Goal: Task Accomplishment & Management: Use online tool/utility

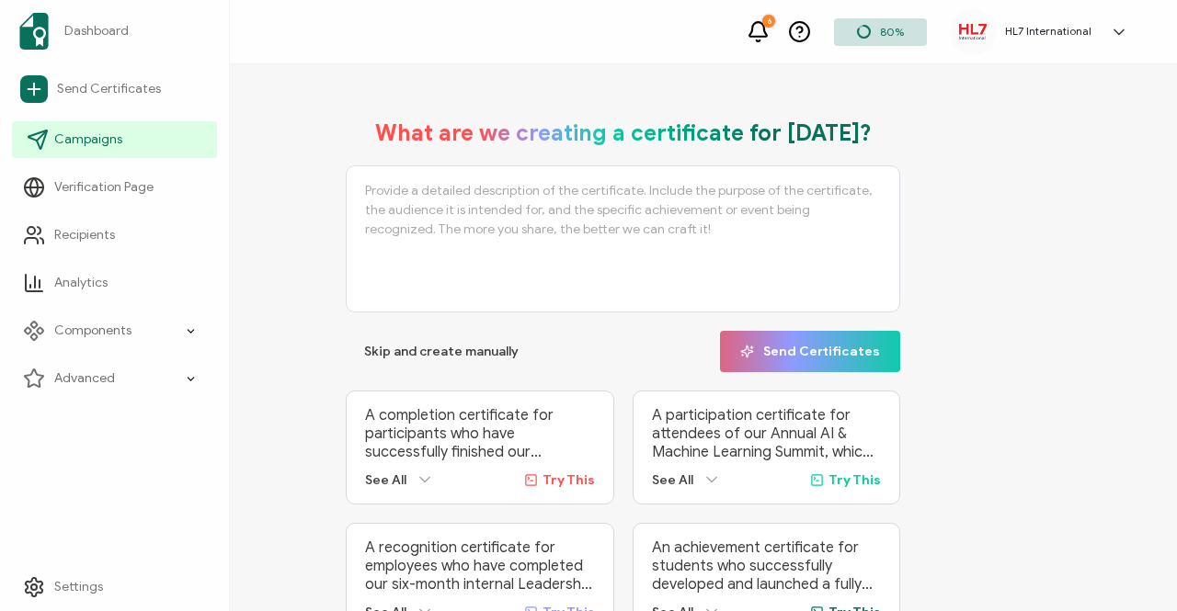
click at [40, 133] on icon at bounding box center [38, 140] width 22 height 22
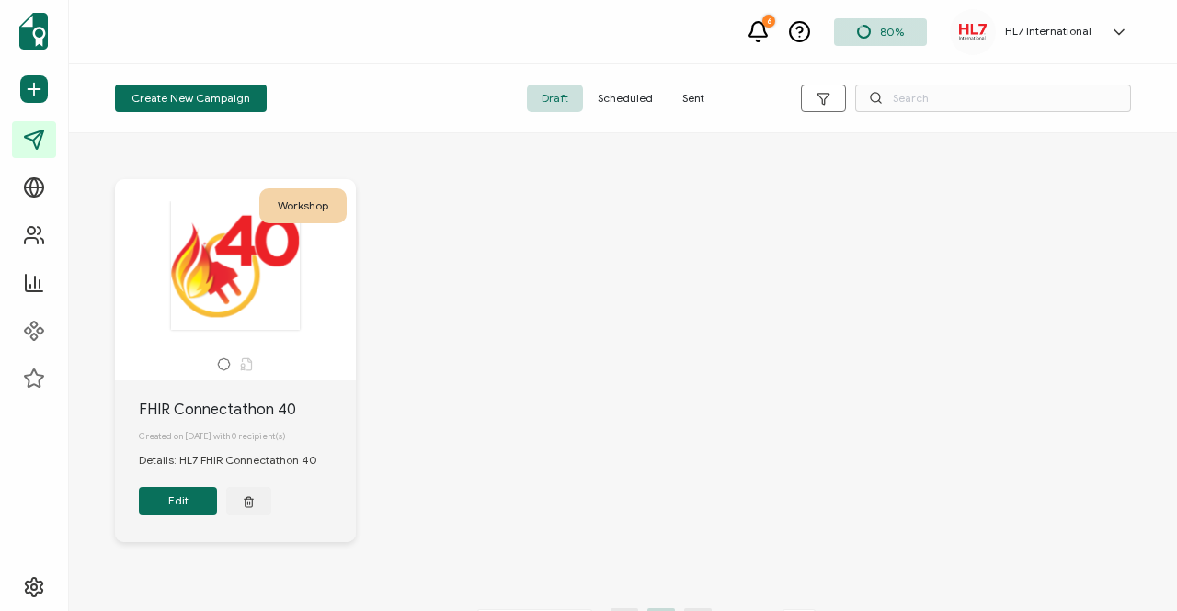
click at [687, 93] on span "Sent" at bounding box center [693, 99] width 51 height 28
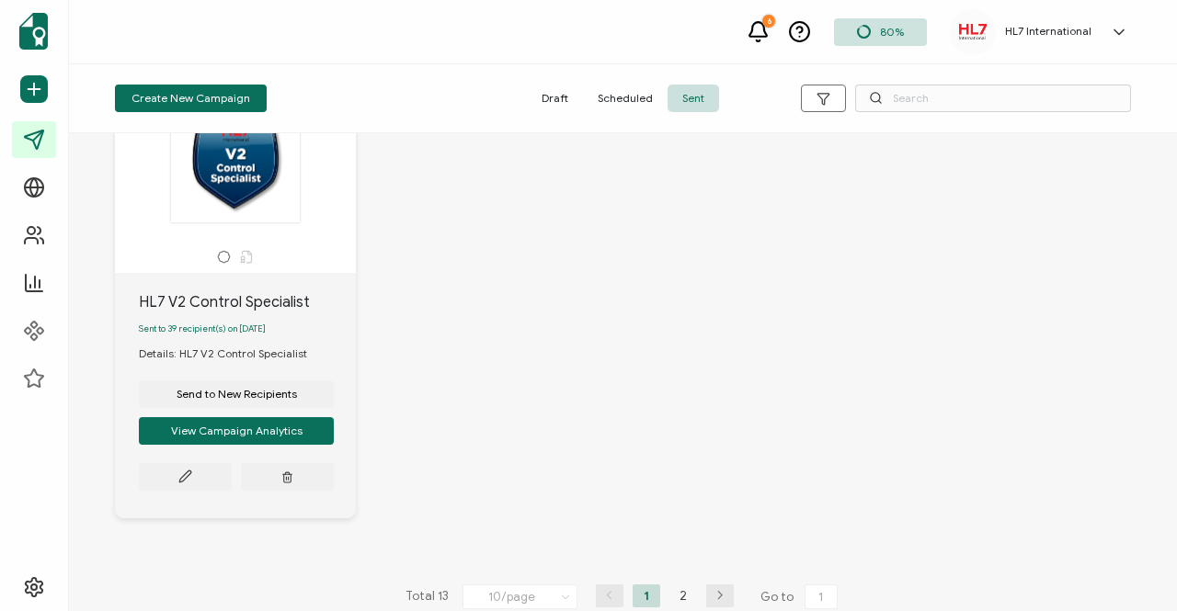
scroll to position [1609, 0]
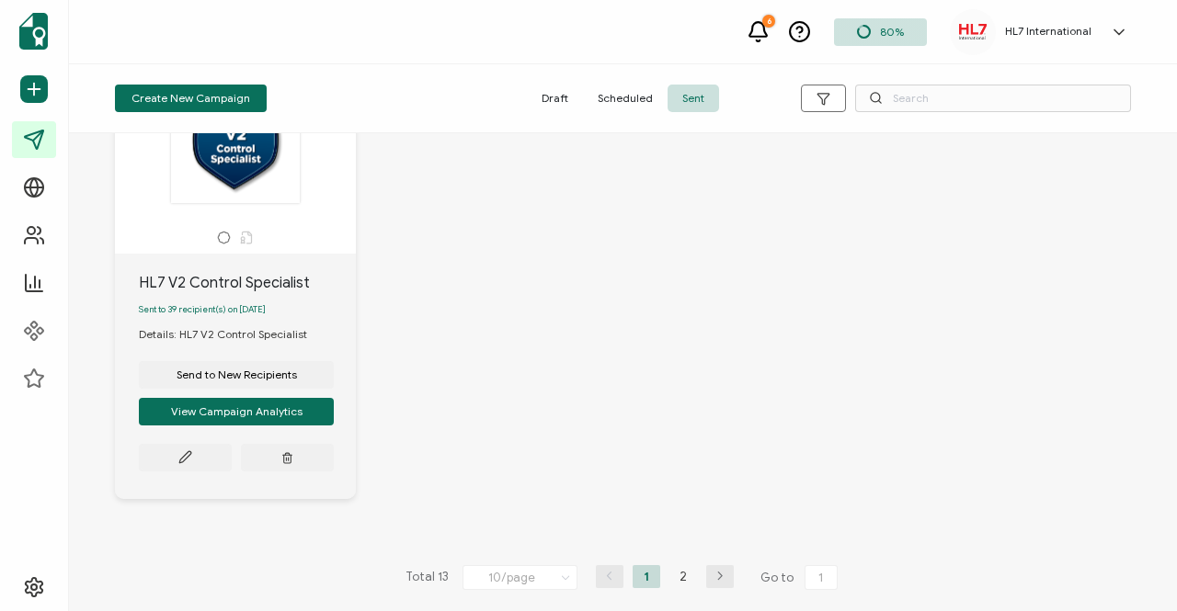
click at [714, 577] on icon "button" at bounding box center [720, 576] width 28 height 11
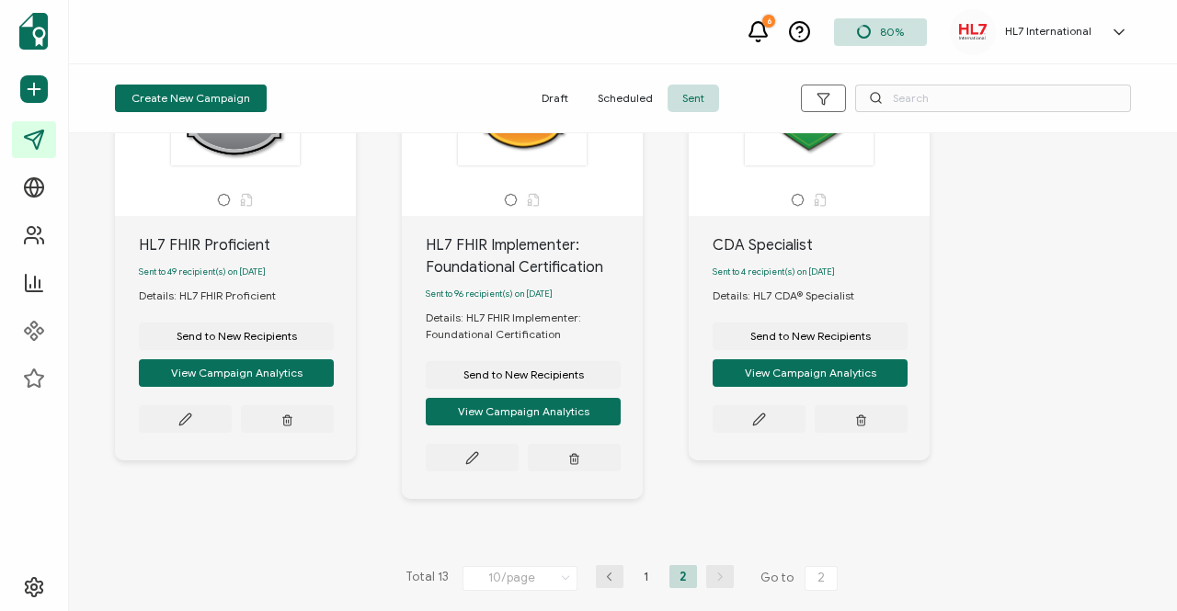
scroll to position [170, 0]
click at [468, 459] on icon at bounding box center [471, 457] width 11 height 11
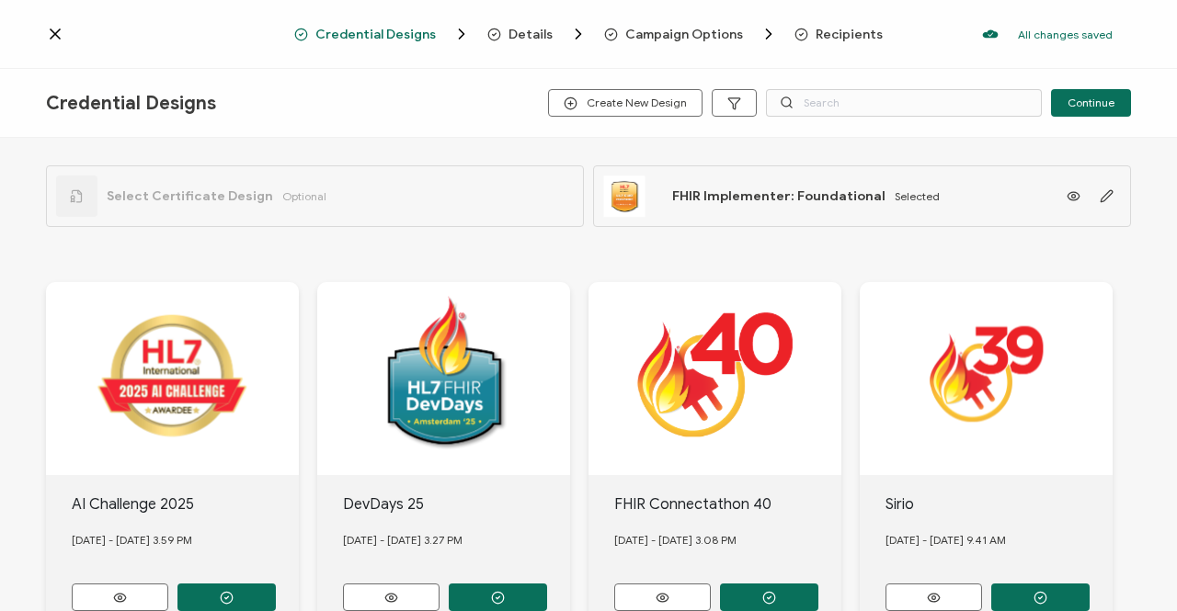
click at [826, 38] on span "Recipients" at bounding box center [849, 35] width 67 height 14
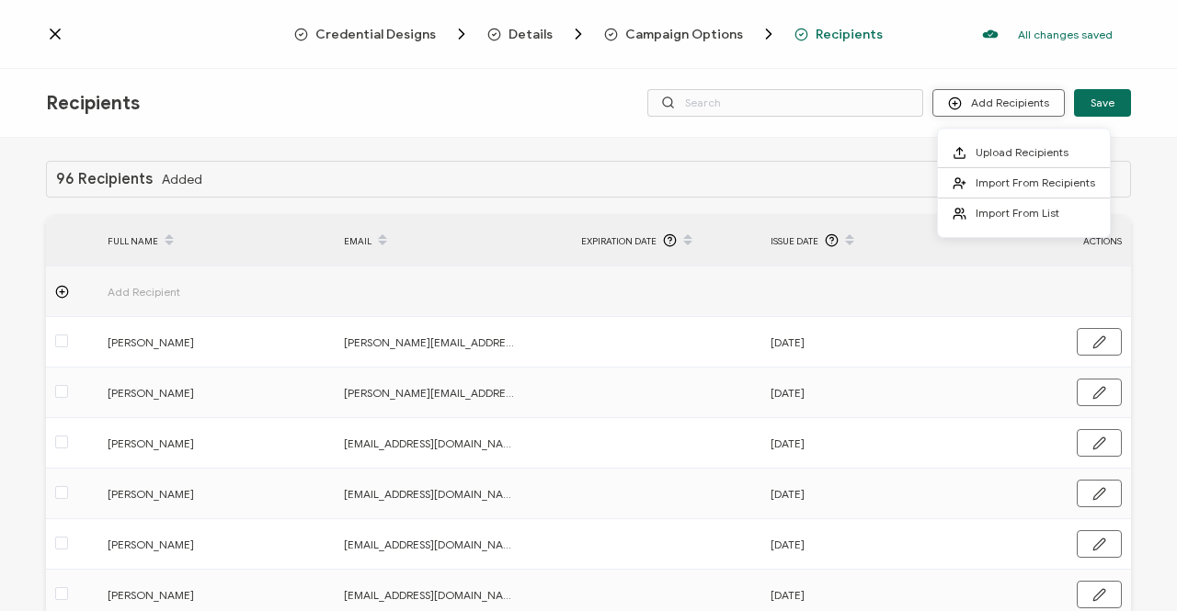
click at [999, 96] on button "Add Recipients" at bounding box center [998, 103] width 132 height 28
click at [984, 155] on span "Upload Recipients" at bounding box center [1022, 152] width 93 height 14
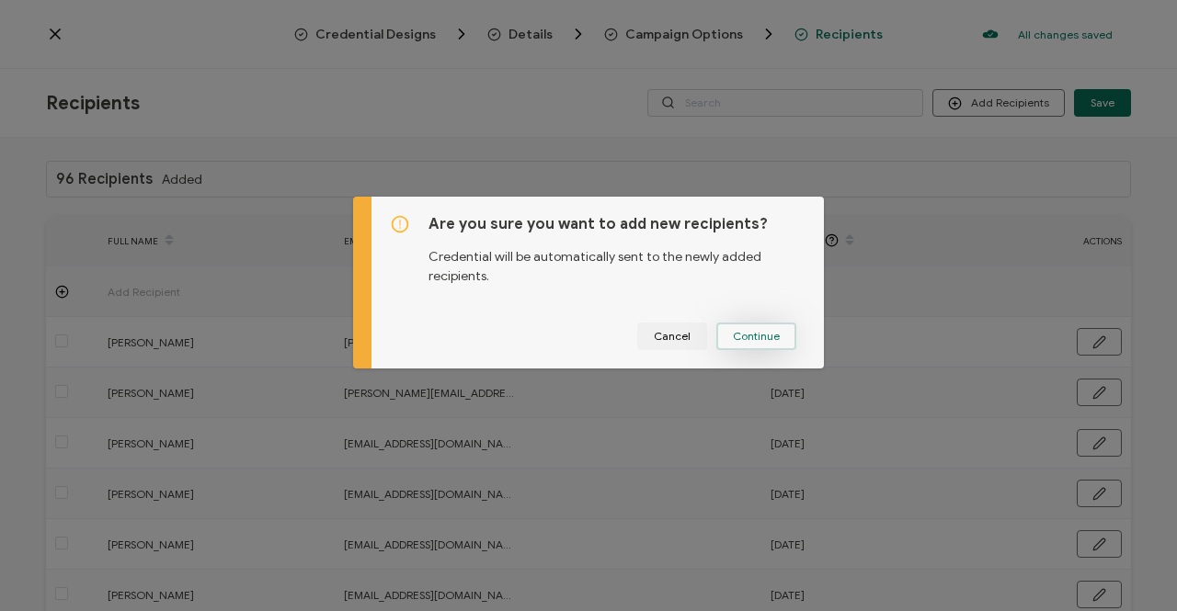
click at [743, 342] on span "Continue" at bounding box center [756, 336] width 47 height 11
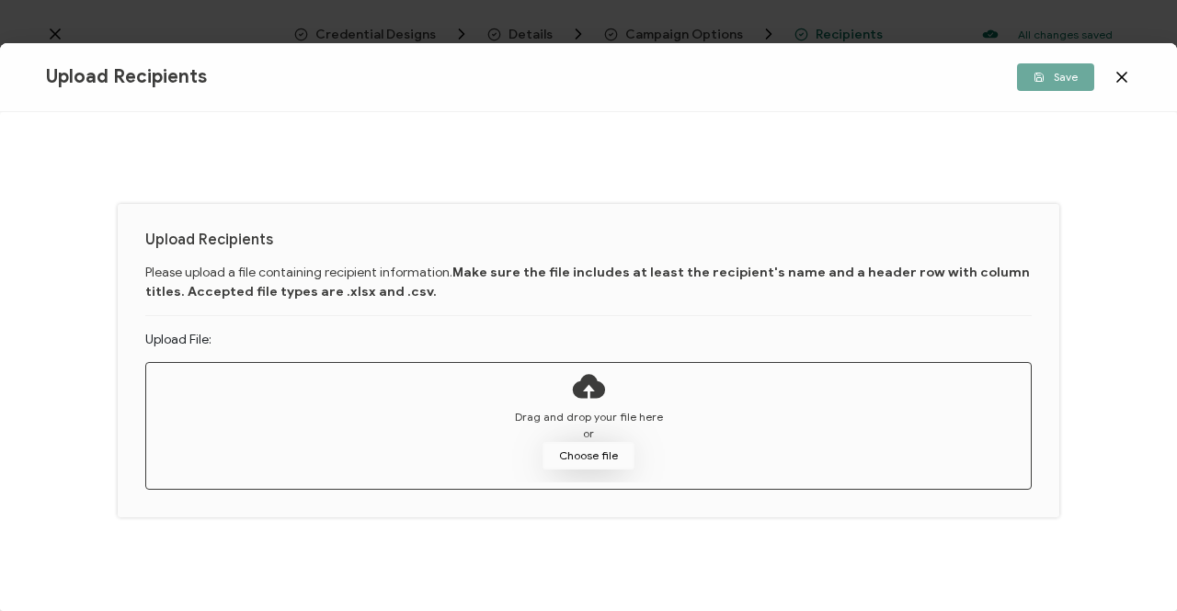
click at [588, 455] on button "Choose file" at bounding box center [589, 456] width 92 height 28
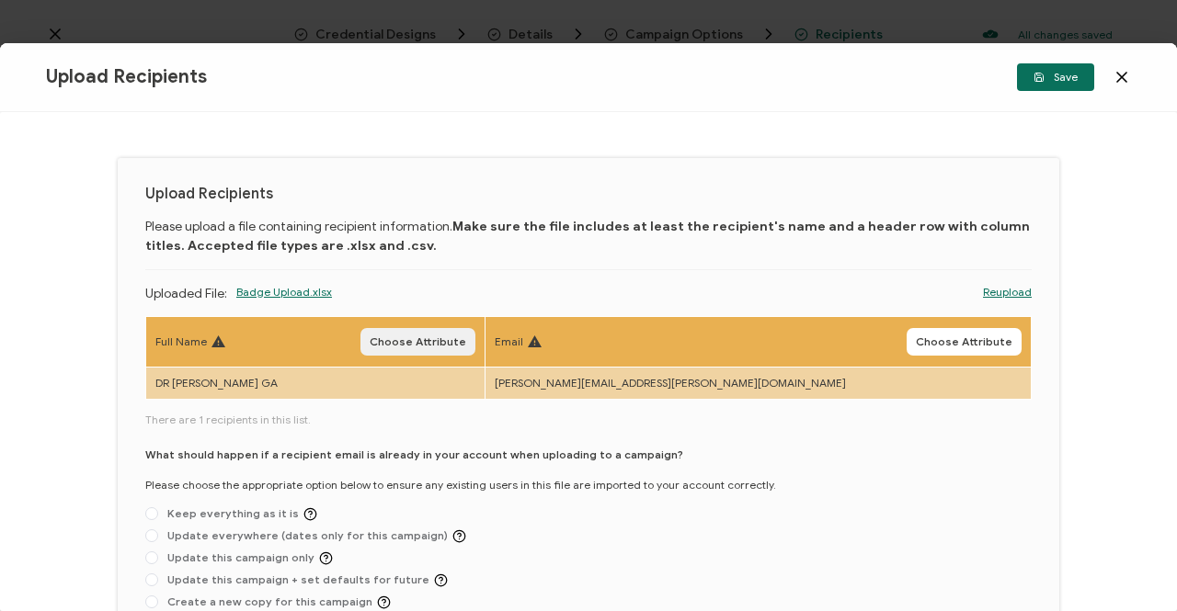
click at [466, 347] on span "Choose Attribute" at bounding box center [418, 342] width 97 height 11
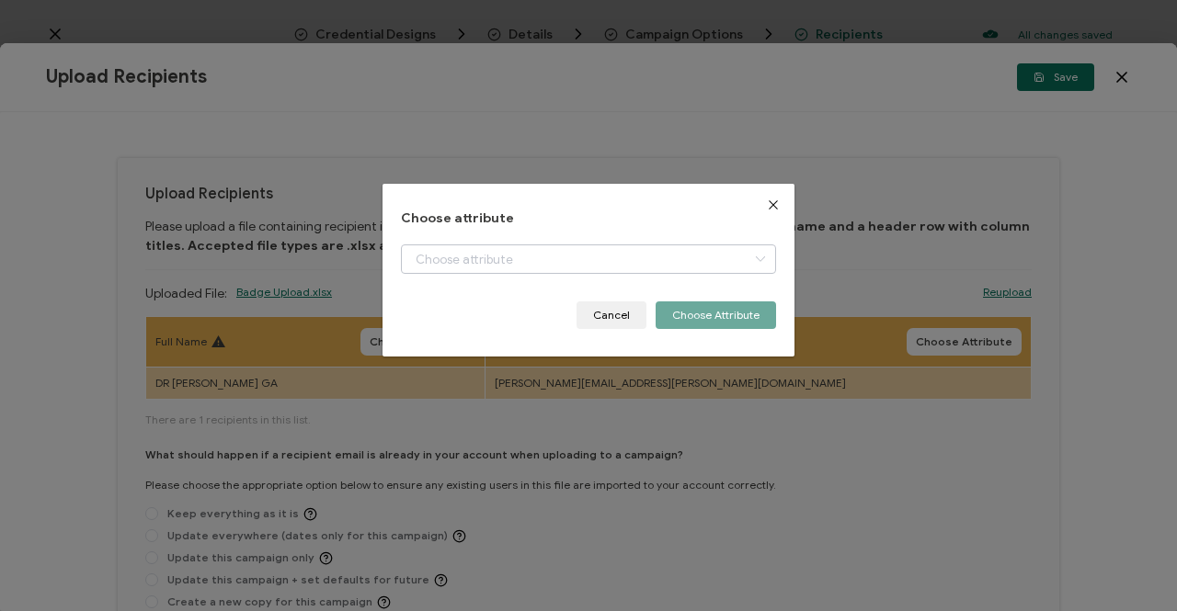
click at [756, 262] on icon "dialog" at bounding box center [759, 259] width 23 height 29
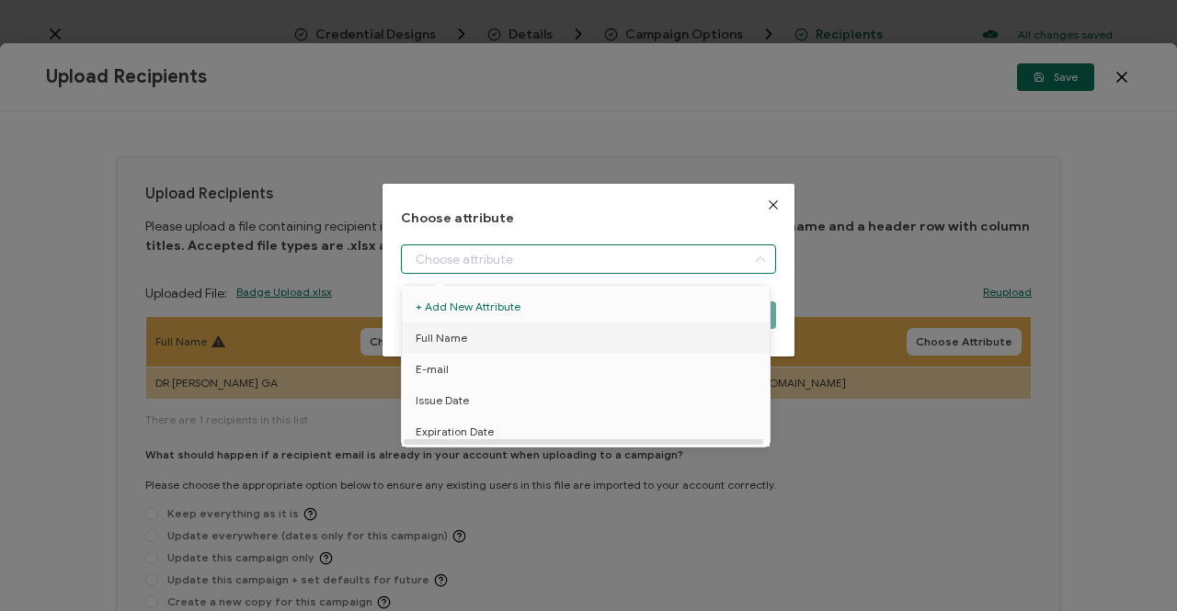
click at [473, 340] on li "Full Name" at bounding box center [588, 338] width 383 height 31
type input "Full Name"
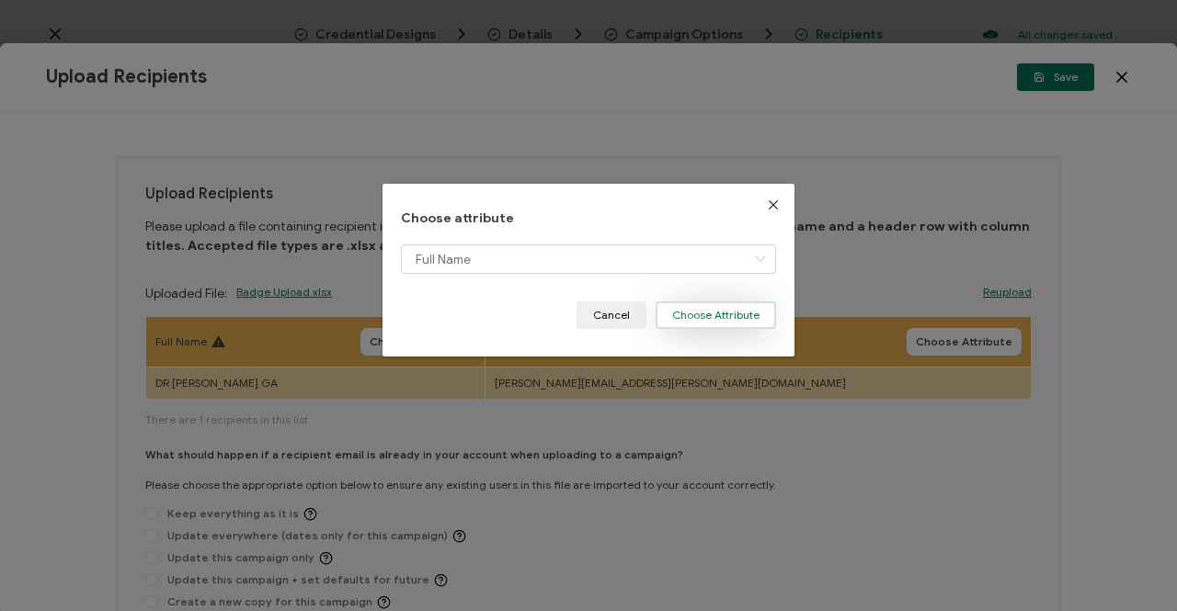
click at [682, 318] on button "Choose Attribute" at bounding box center [716, 316] width 120 height 28
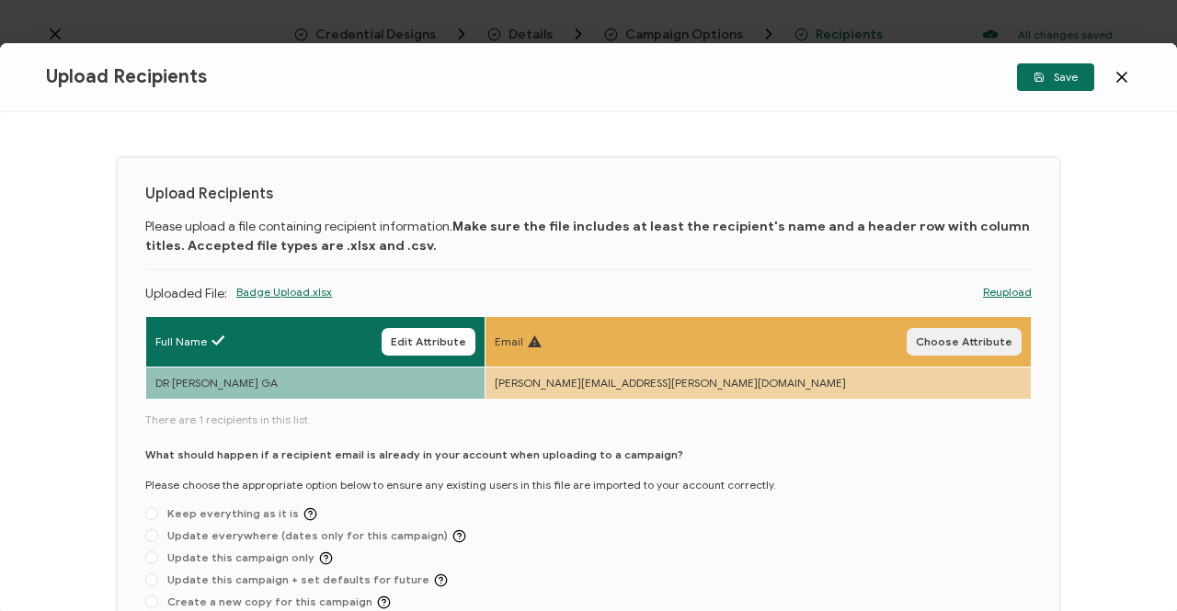
click at [949, 341] on span "Choose Attribute" at bounding box center [964, 342] width 97 height 11
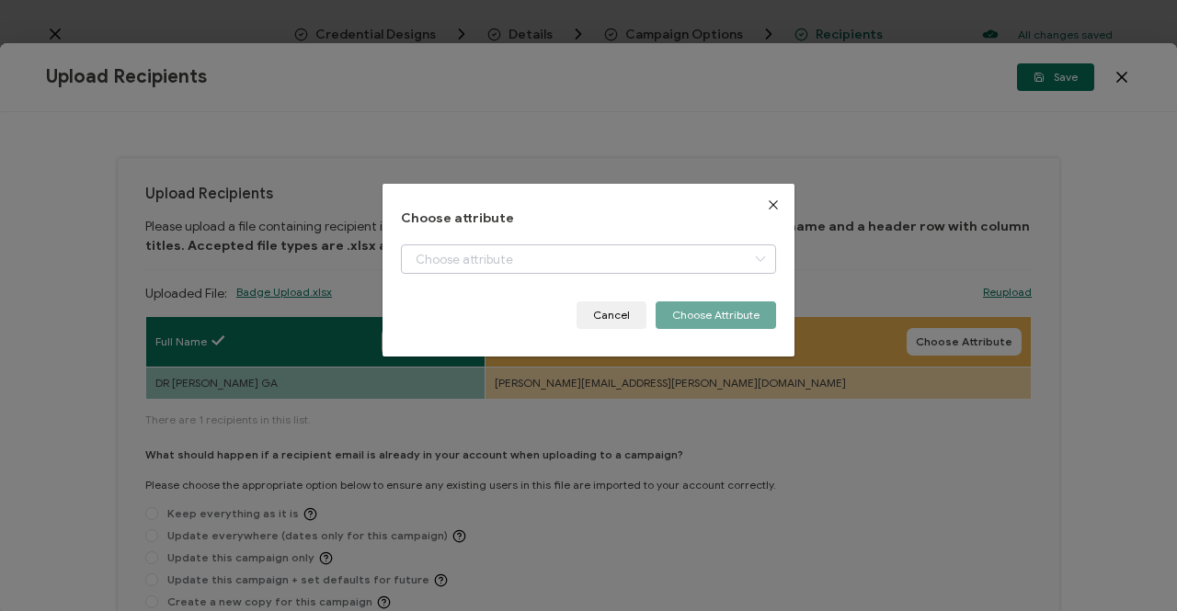
click at [753, 261] on icon "dialog" at bounding box center [759, 259] width 23 height 29
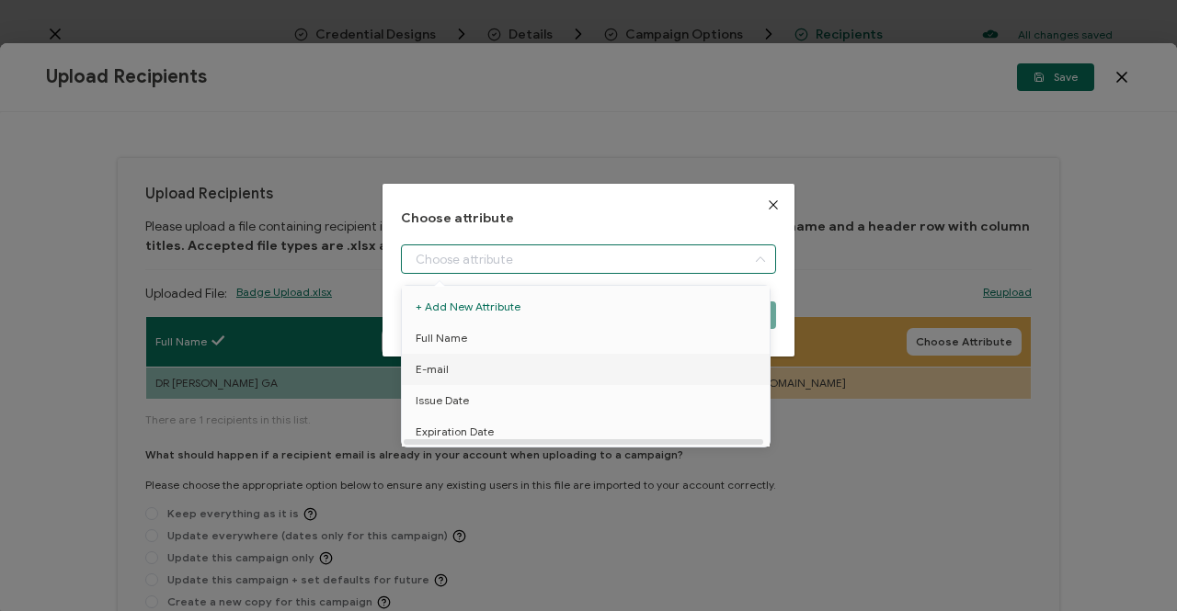
click at [453, 371] on li "E-mail" at bounding box center [588, 369] width 383 height 31
type input "E-mail"
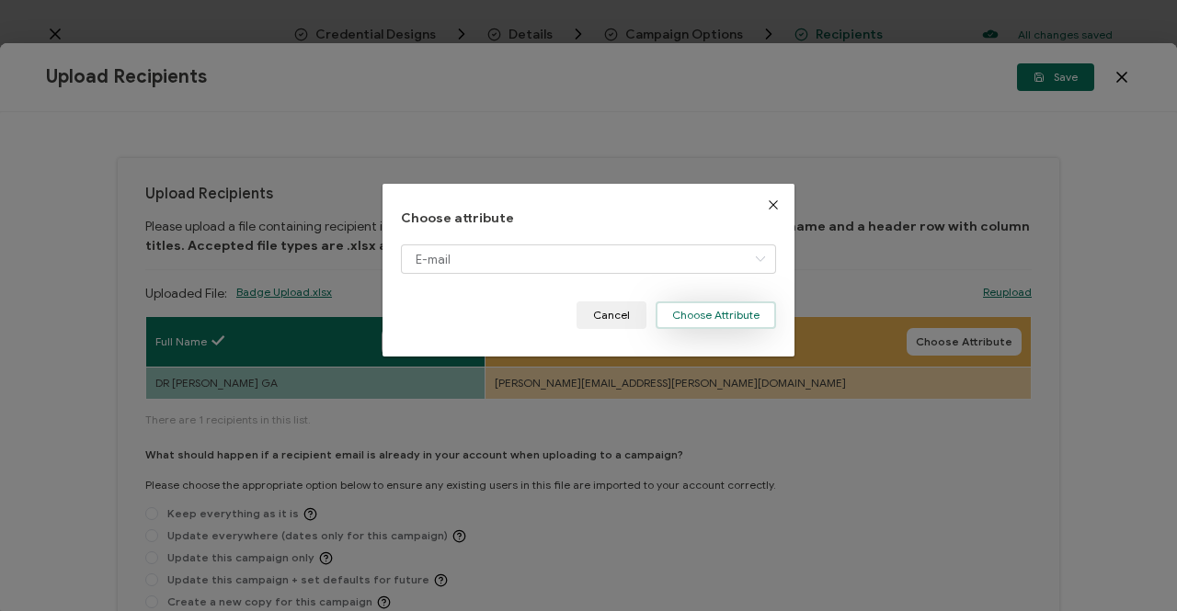
click at [715, 314] on button "Choose Attribute" at bounding box center [716, 316] width 120 height 28
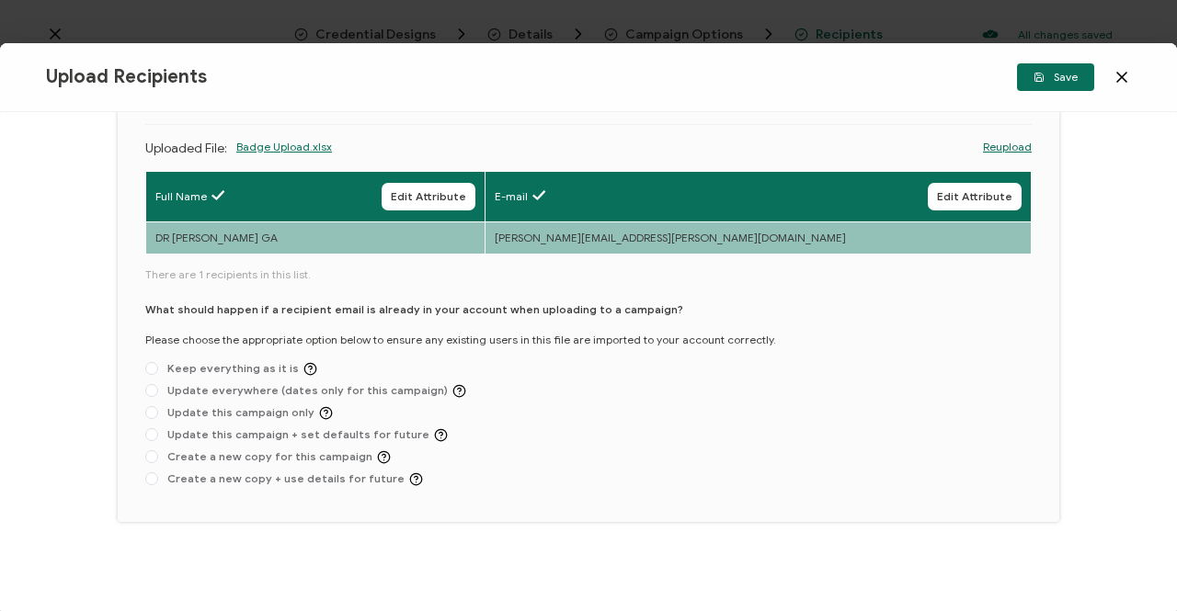
scroll to position [146, 0]
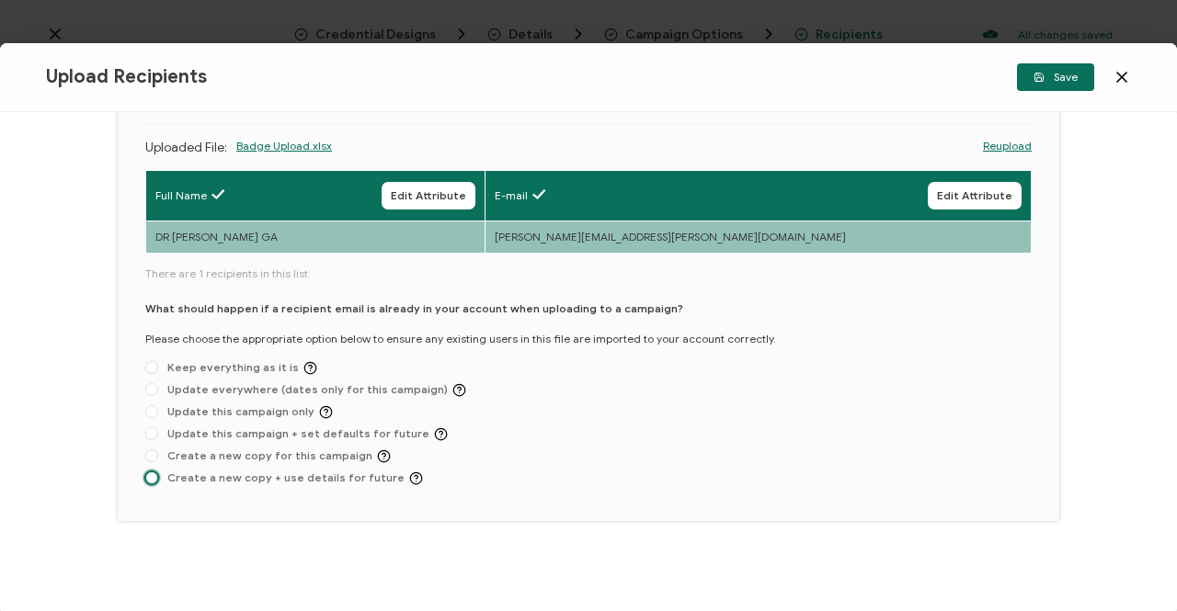
click at [153, 475] on span at bounding box center [151, 478] width 13 height 13
click at [153, 475] on input "Create a new copy + use details for future" at bounding box center [151, 479] width 13 height 15
radio input "true"
click at [1059, 76] on span "Save" at bounding box center [1056, 77] width 44 height 11
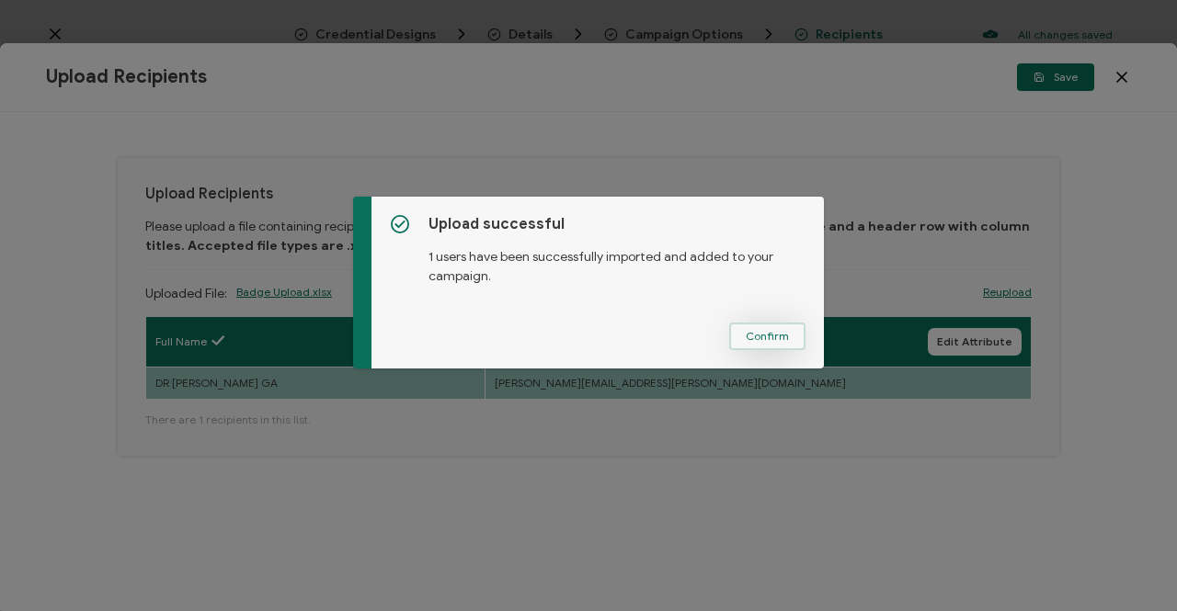
click at [752, 337] on span "Confirm" at bounding box center [767, 336] width 43 height 11
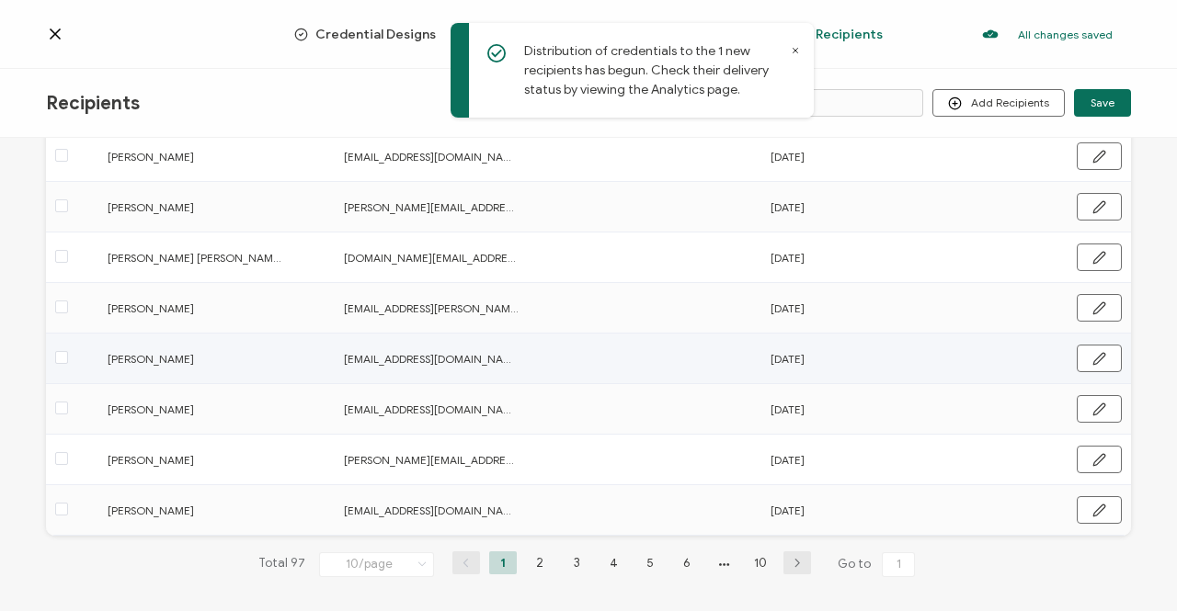
scroll to position [294, 0]
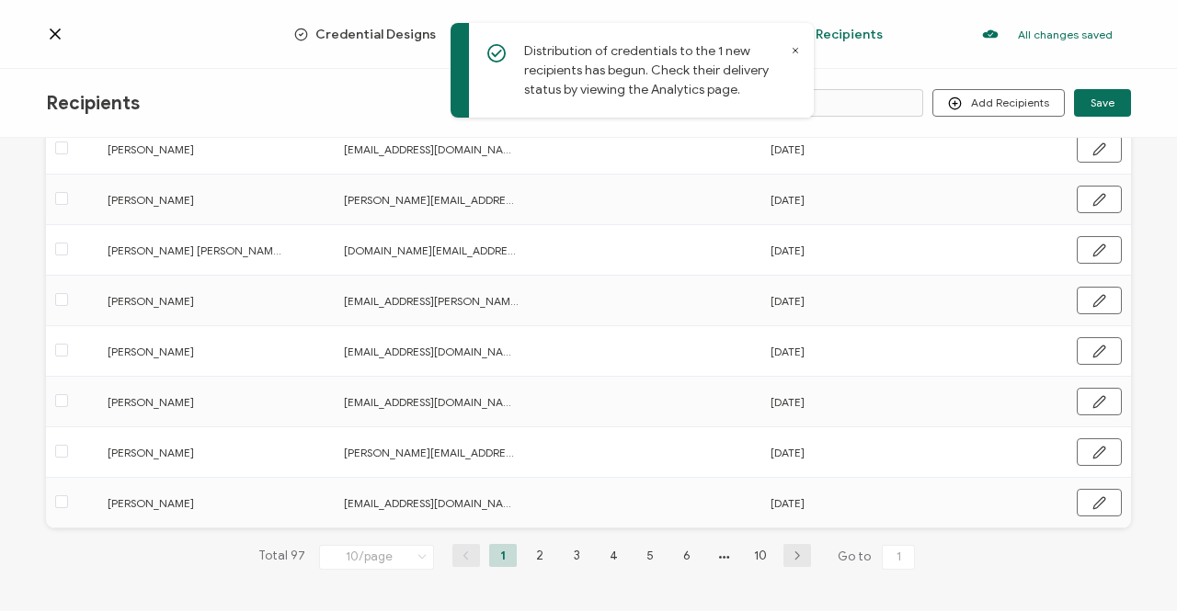
click at [787, 551] on icon "button" at bounding box center [797, 556] width 28 height 11
click at [789, 558] on icon "button" at bounding box center [797, 556] width 28 height 11
click at [790, 555] on icon "button" at bounding box center [797, 556] width 28 height 11
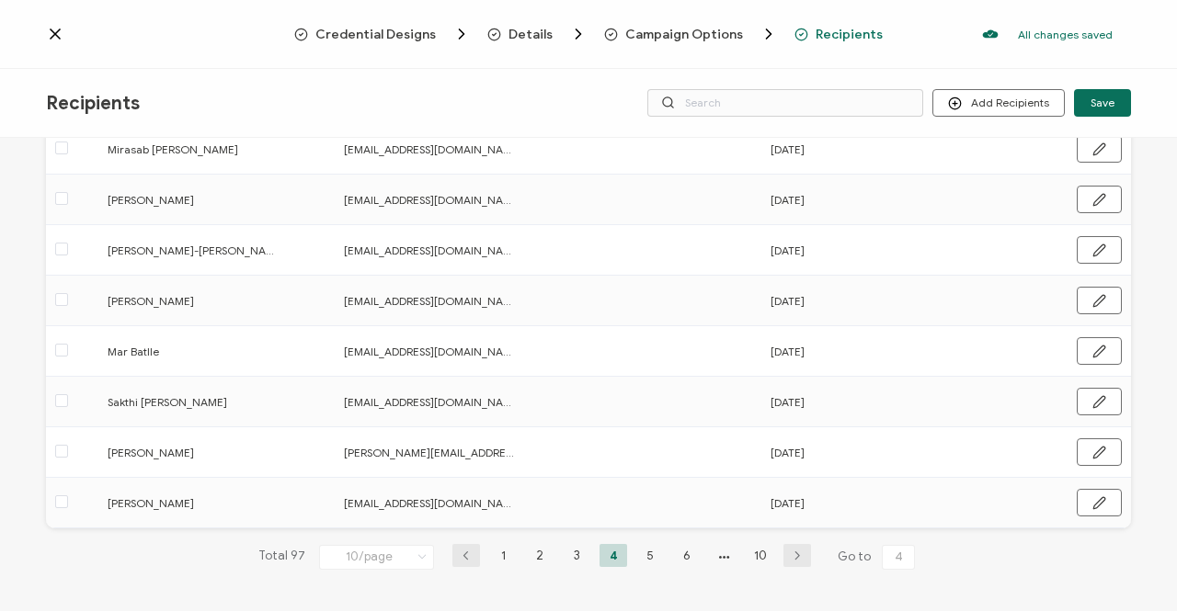
click at [790, 555] on icon "button" at bounding box center [797, 556] width 28 height 11
click at [914, 554] on input "5" at bounding box center [916, 557] width 33 height 25
click at [910, 555] on input "5" at bounding box center [916, 557] width 33 height 25
click at [776, 554] on li "10" at bounding box center [779, 555] width 28 height 23
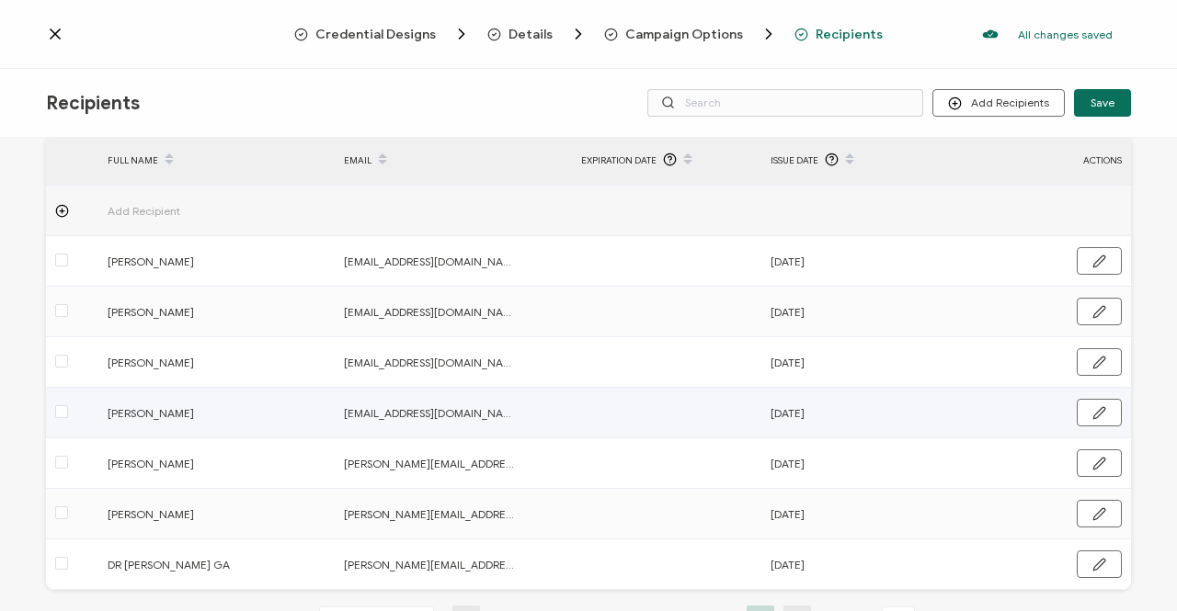
scroll to position [143, 0]
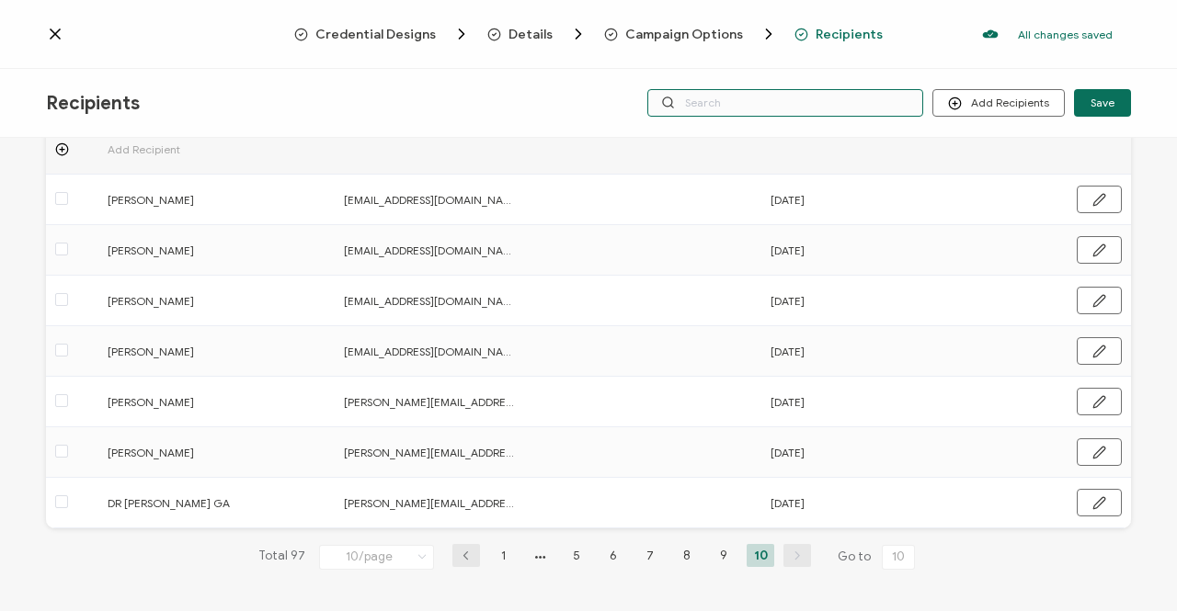
click at [697, 108] on input "text" at bounding box center [785, 103] width 276 height 28
drag, startPoint x: 697, startPoint y: 108, endPoint x: 693, endPoint y: 98, distance: 9.9
click at [693, 98] on input "text" at bounding box center [785, 103] width 276 height 28
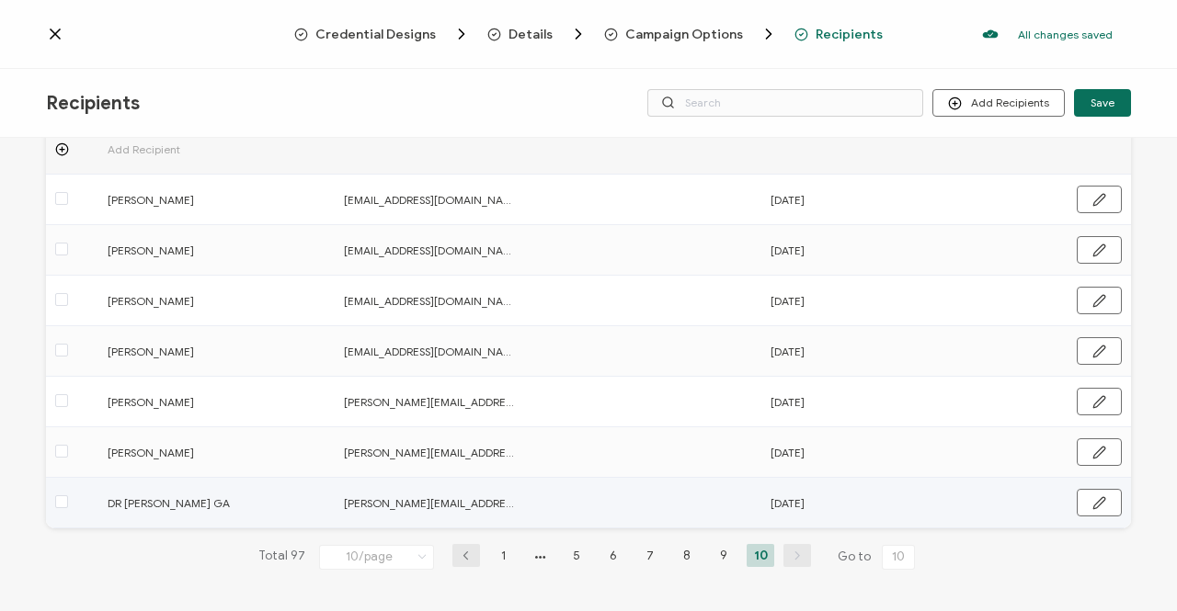
drag, startPoint x: 241, startPoint y: 499, endPoint x: 102, endPoint y: 499, distance: 138.8
click at [102, 499] on div "DR [PERSON_NAME] GA" at bounding box center [212, 503] width 228 height 21
copy span "DR [PERSON_NAME] GA"
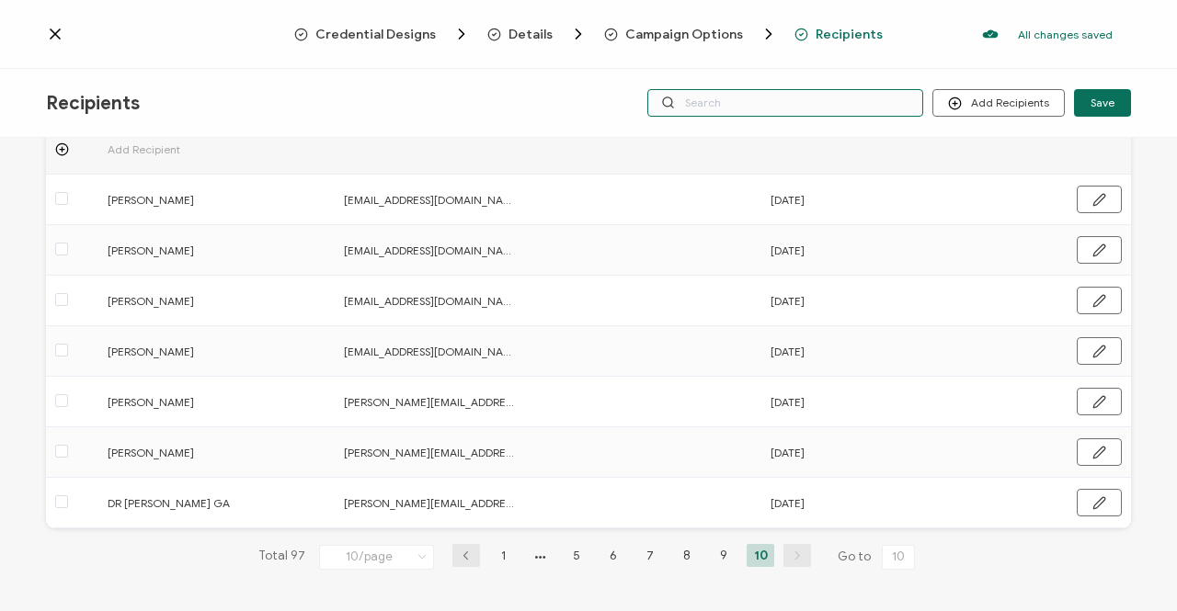
click at [713, 104] on input "text" at bounding box center [785, 103] width 276 height 28
paste input "DR [PERSON_NAME] GA"
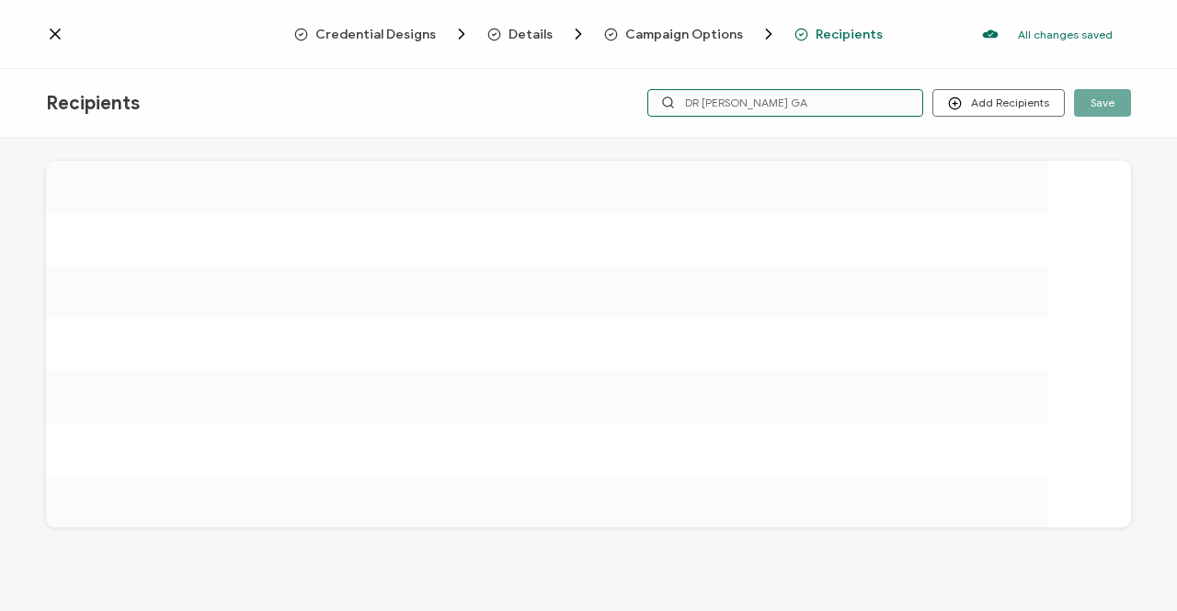
scroll to position [0, 0]
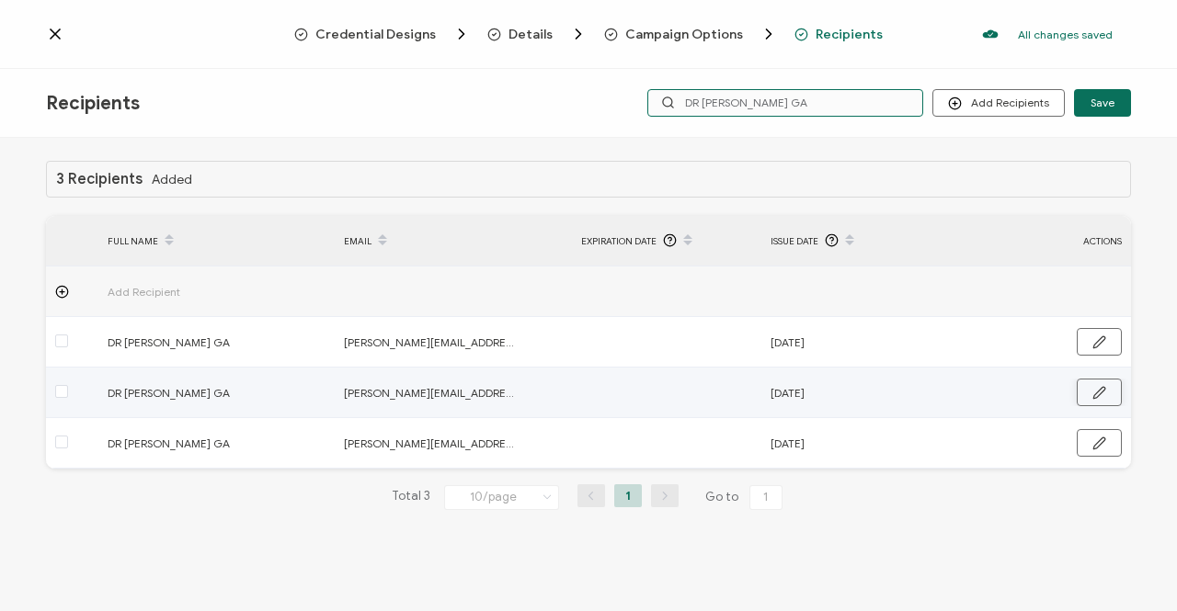
type input "DR [PERSON_NAME] GA"
click at [1107, 394] on button "button" at bounding box center [1099, 393] width 45 height 28
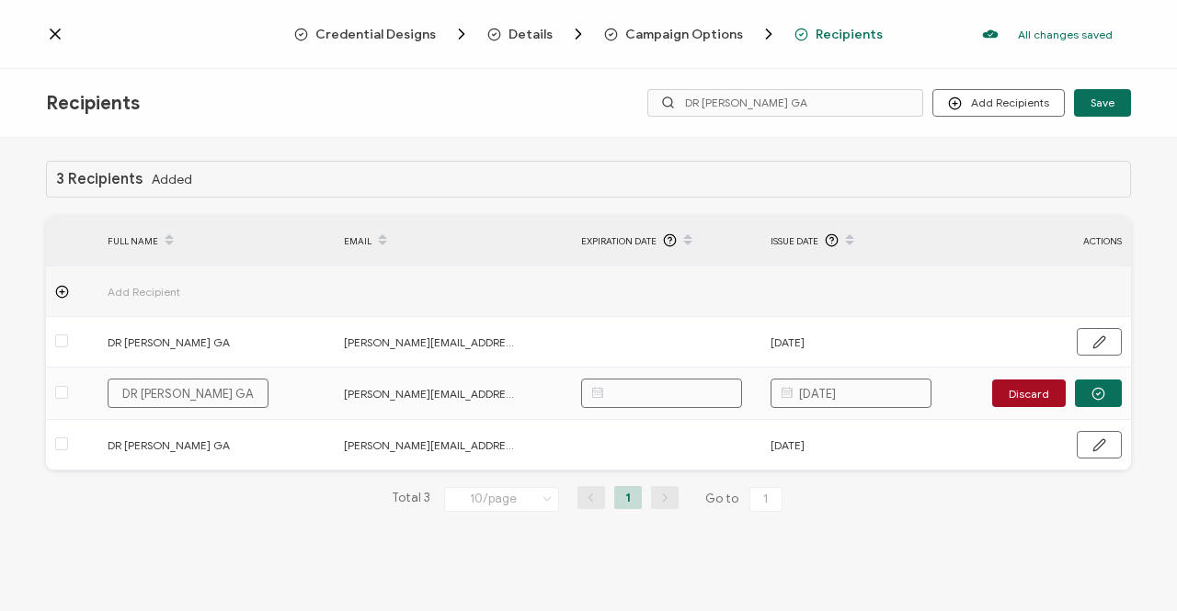
click at [982, 533] on div "3 Recipients Added FULL NAME EMAIL Expiration Date Issue Date ACTIONS Add Recip…" at bounding box center [588, 351] width 1085 height 381
click at [984, 474] on div "3 Recipients Added FULL NAME EMAIL Expiration Date Issue Date ACTIONS Add Recip…" at bounding box center [588, 351] width 1085 height 381
click at [910, 227] on div "Issue Date" at bounding box center [855, 240] width 189 height 31
click at [56, 33] on icon at bounding box center [55, 33] width 9 height 9
